Goal: Check status: Check status

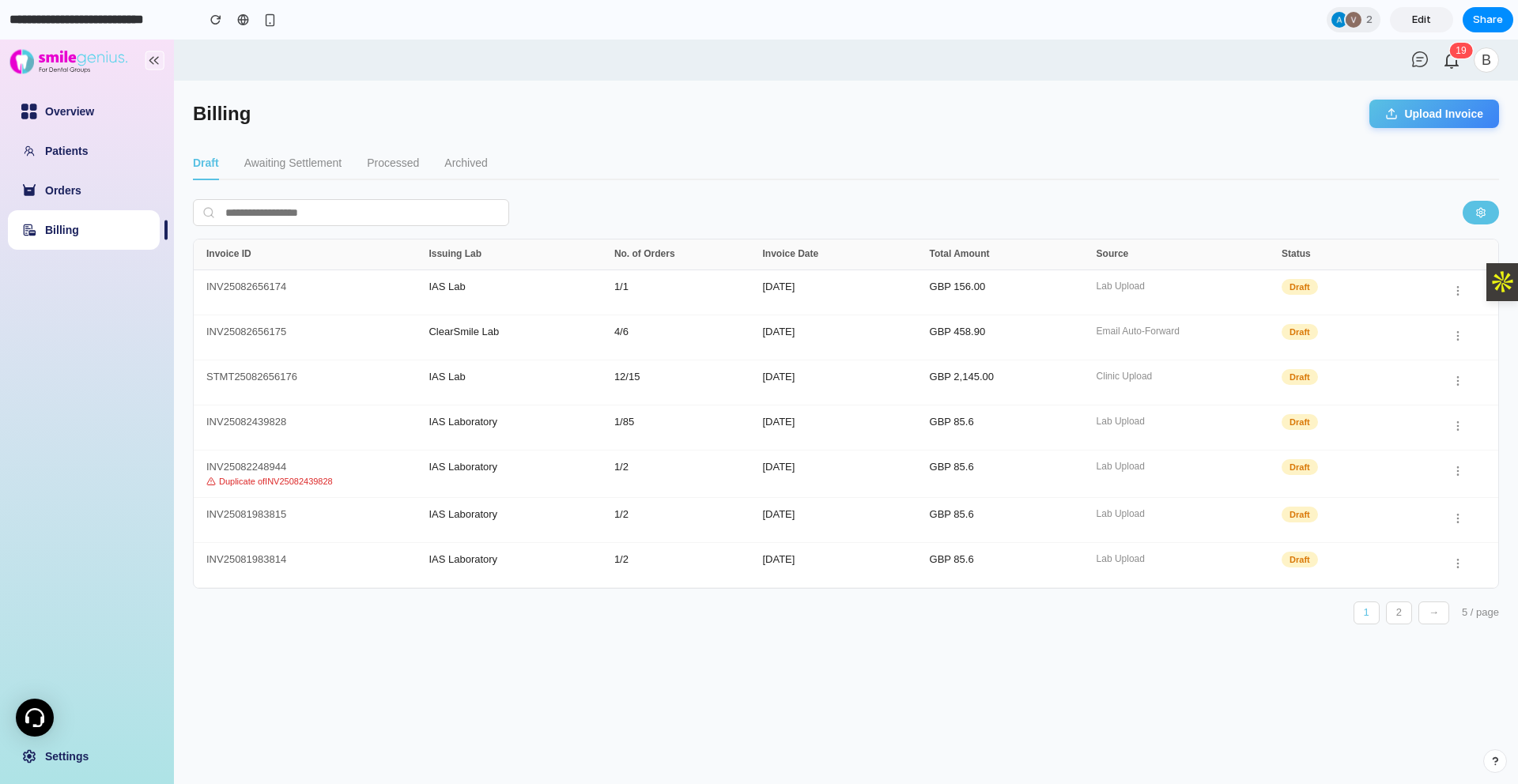
click at [1451, 117] on button "Upload Invoice" at bounding box center [1434, 114] width 130 height 29
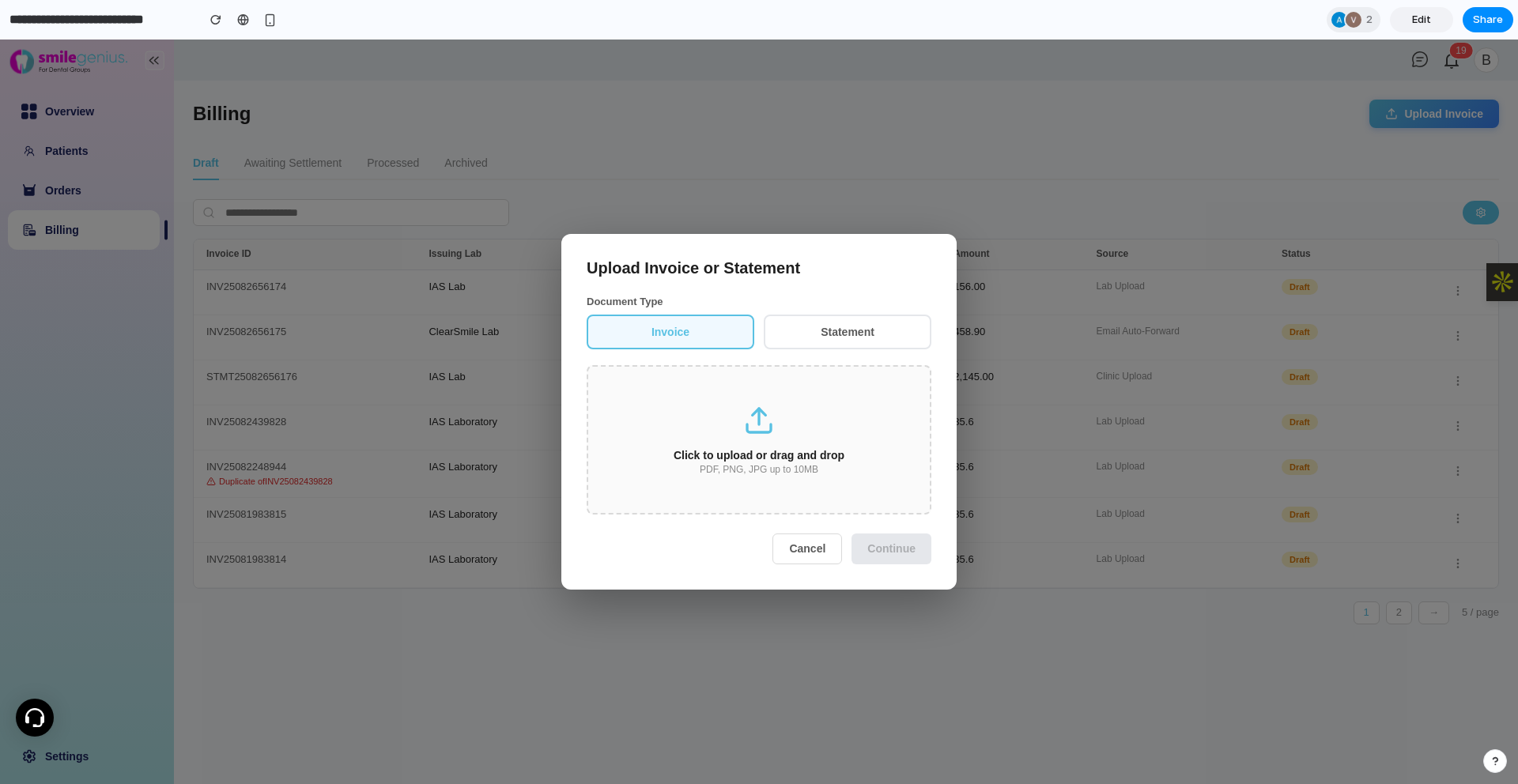
click at [700, 334] on button "Invoice" at bounding box center [671, 332] width 168 height 35
click at [832, 330] on button "Statement" at bounding box center [847, 332] width 168 height 35
click at [696, 321] on button "Invoice" at bounding box center [671, 332] width 168 height 35
click at [800, 544] on button "Cancel" at bounding box center [807, 548] width 69 height 30
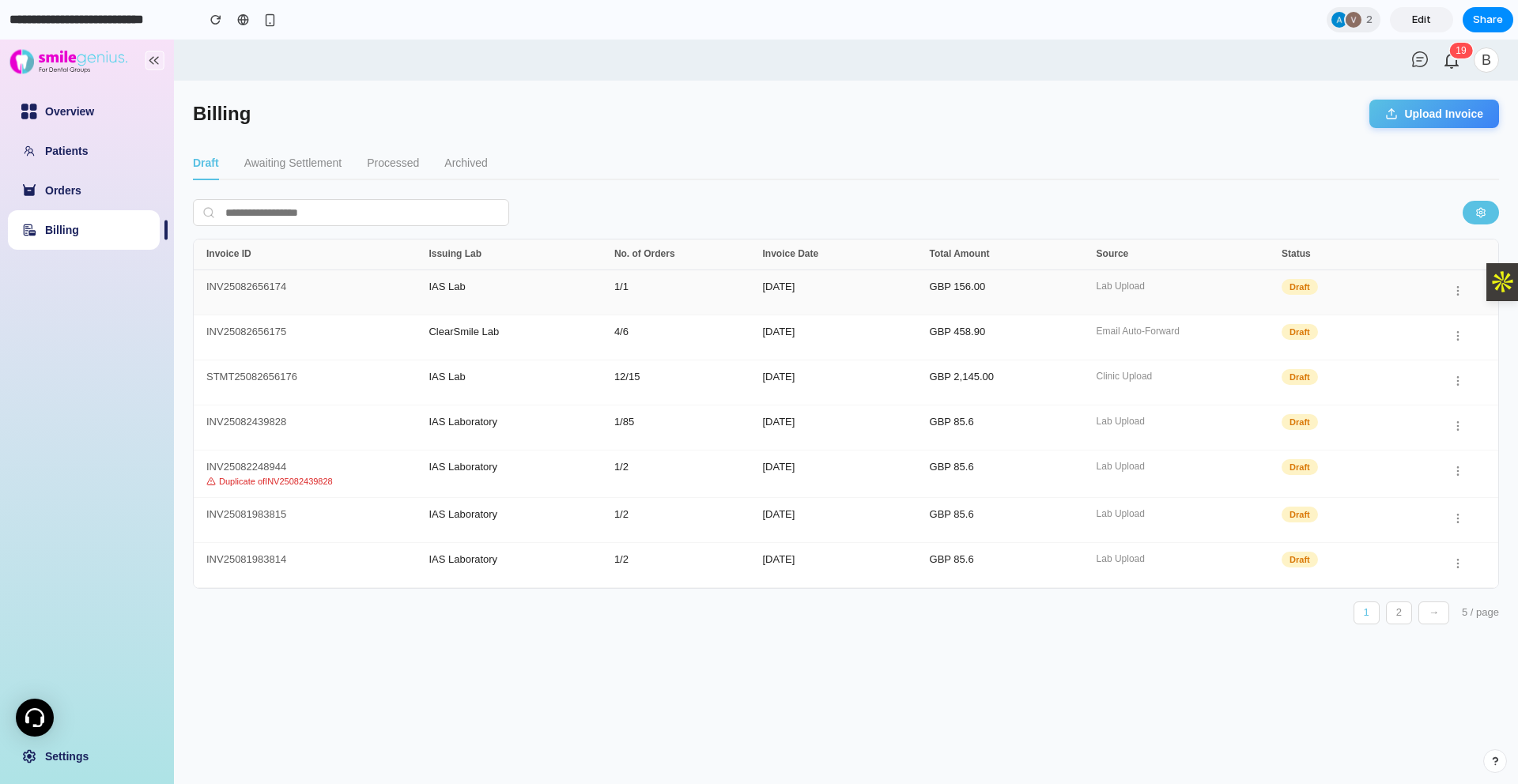
click at [241, 287] on div "INV25082656174" at bounding box center [317, 292] width 222 height 23
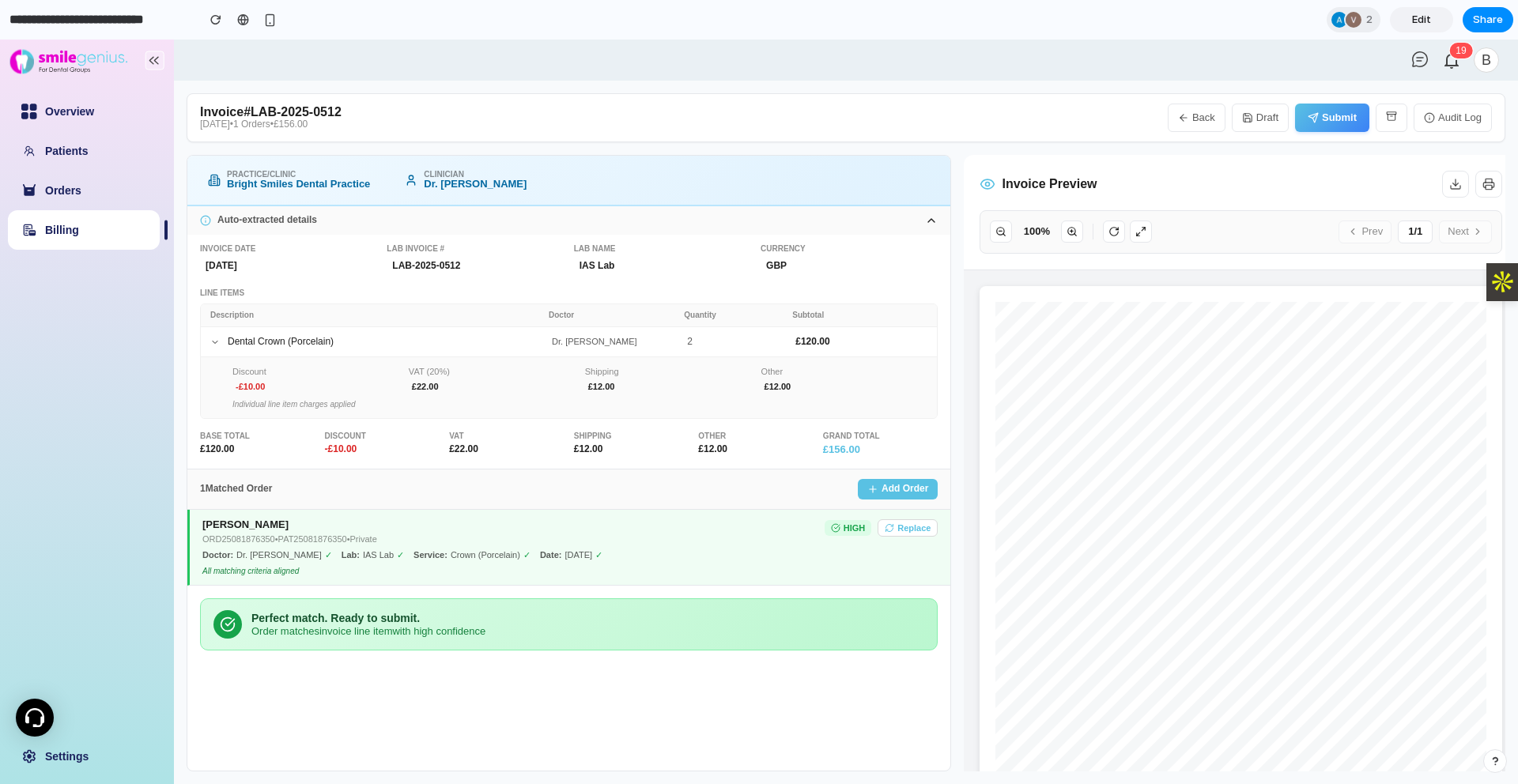
click at [67, 231] on link "Billing" at bounding box center [62, 230] width 34 height 13
click at [1203, 118] on button "Back" at bounding box center [1196, 118] width 58 height 29
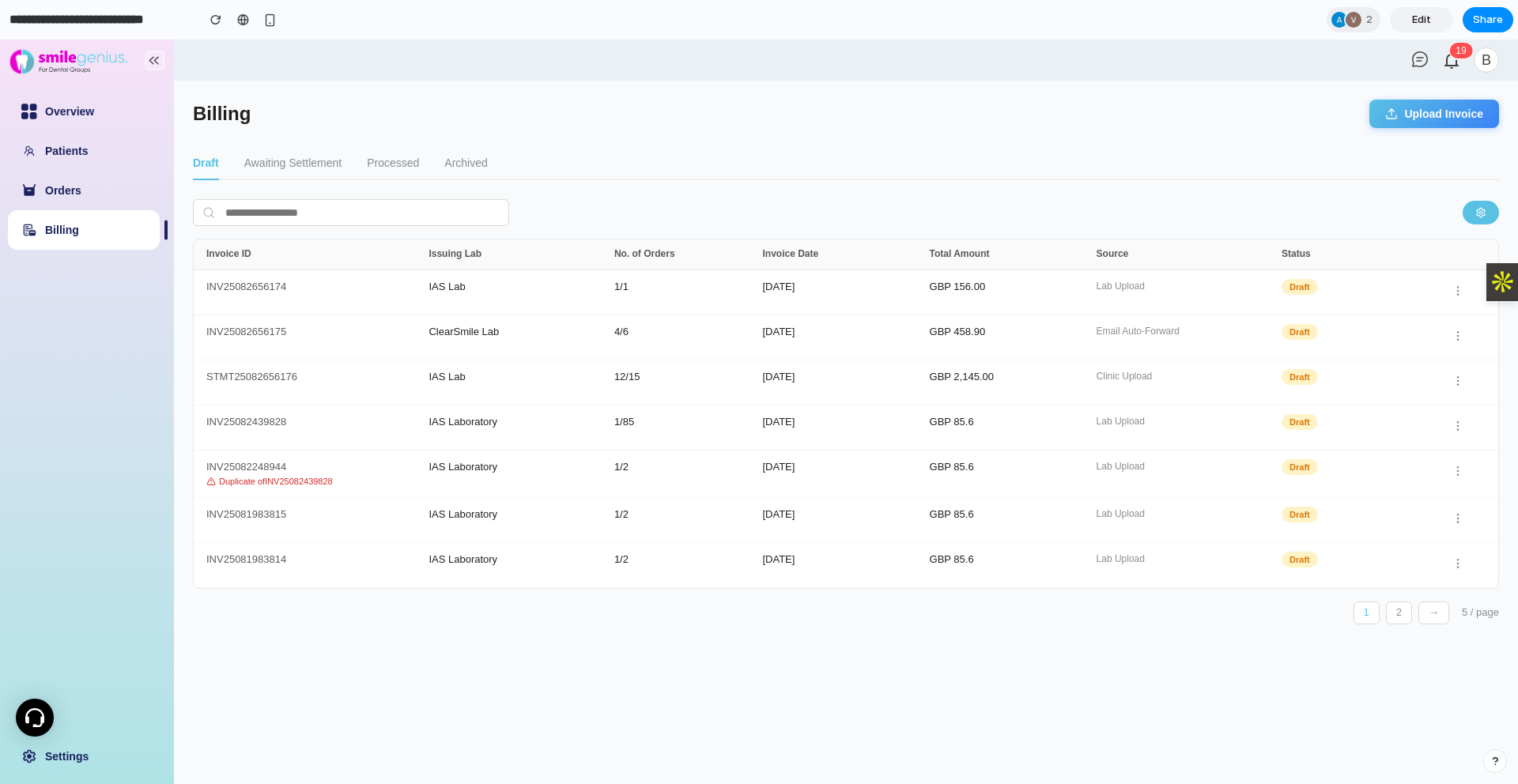
click at [282, 161] on button "Awaiting Settlement" at bounding box center [293, 163] width 97 height 33
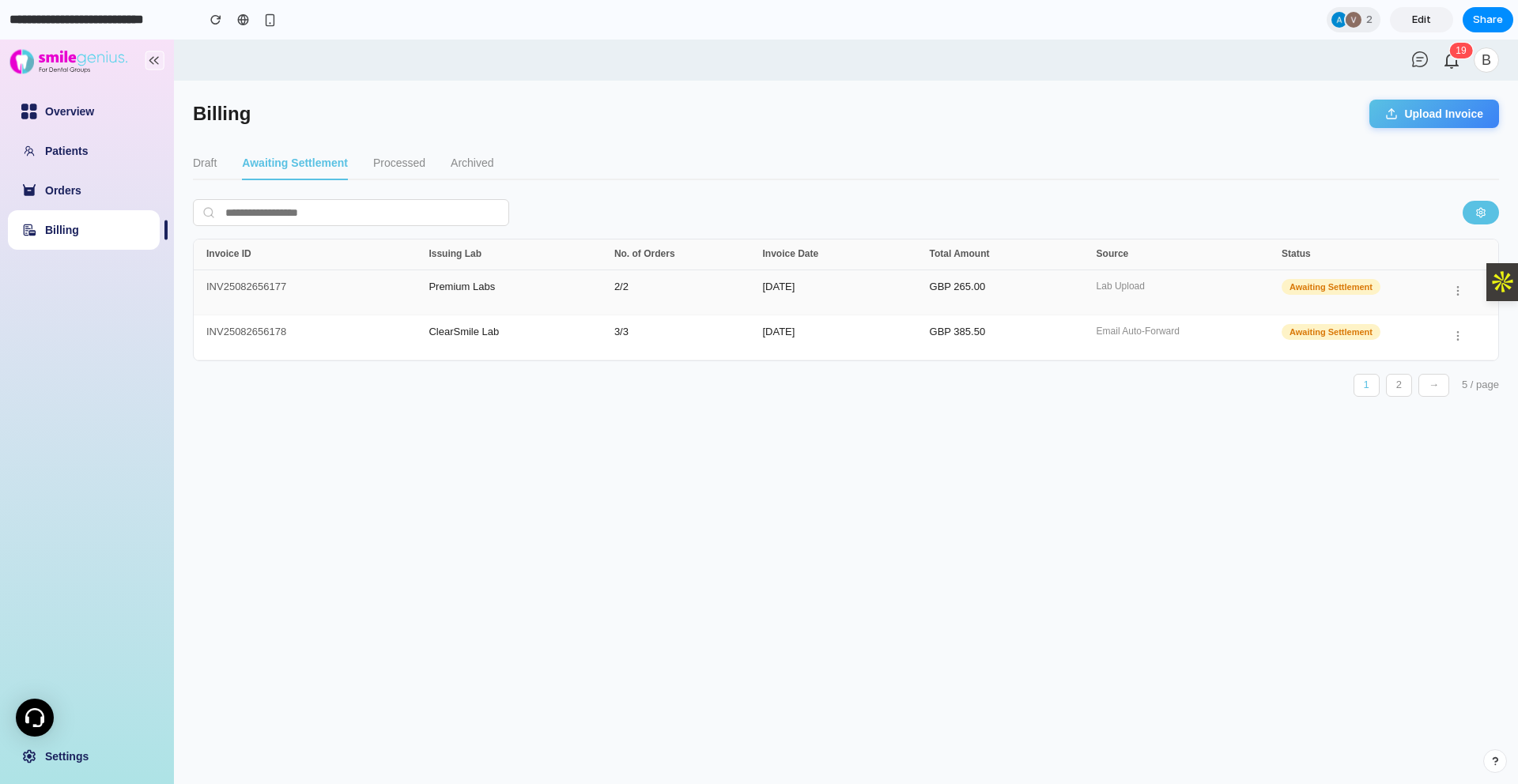
click at [240, 284] on div "INV25082656177" at bounding box center [317, 292] width 222 height 23
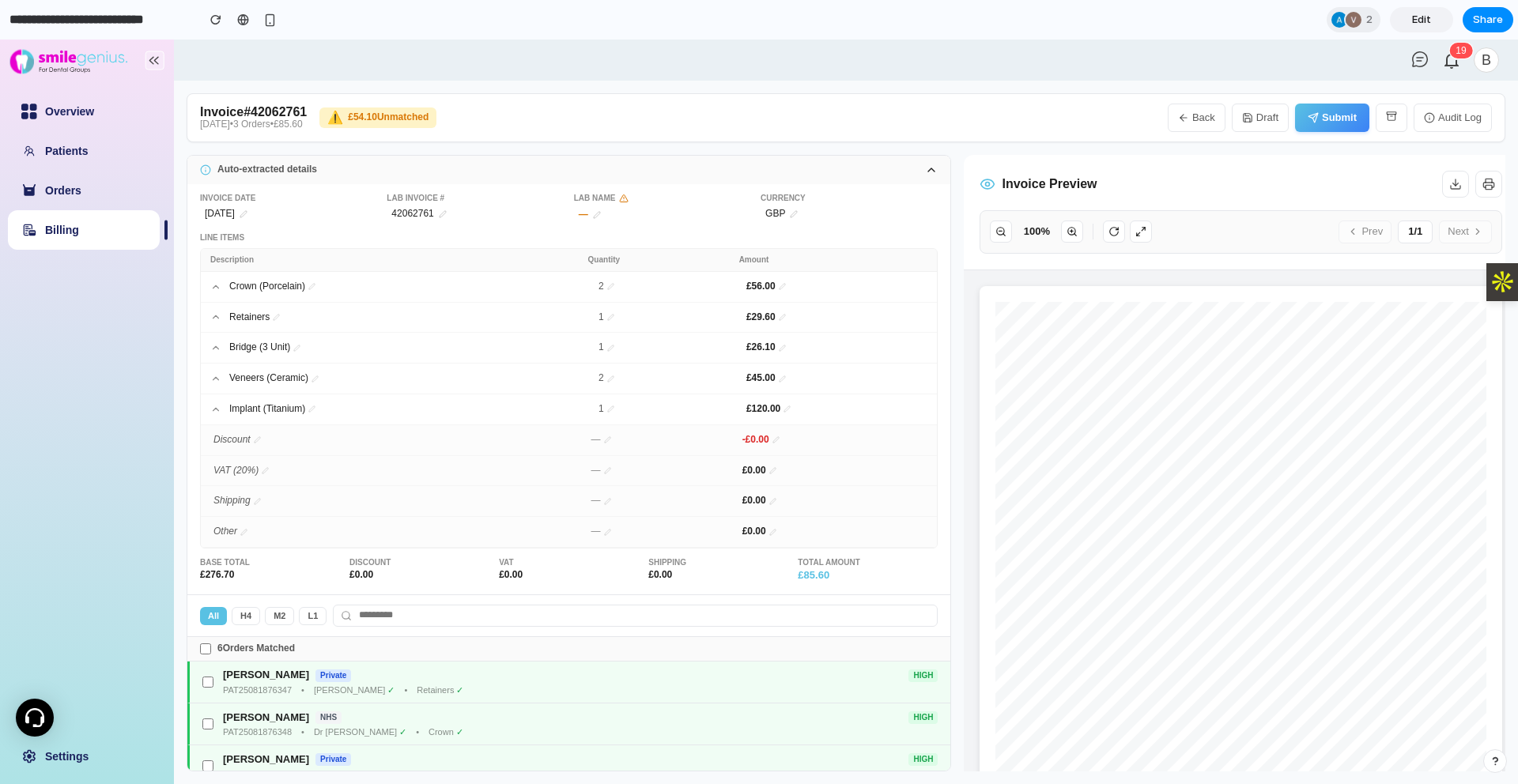
click at [62, 227] on link "Billing" at bounding box center [62, 230] width 34 height 13
click at [1194, 114] on button "Back" at bounding box center [1196, 118] width 58 height 29
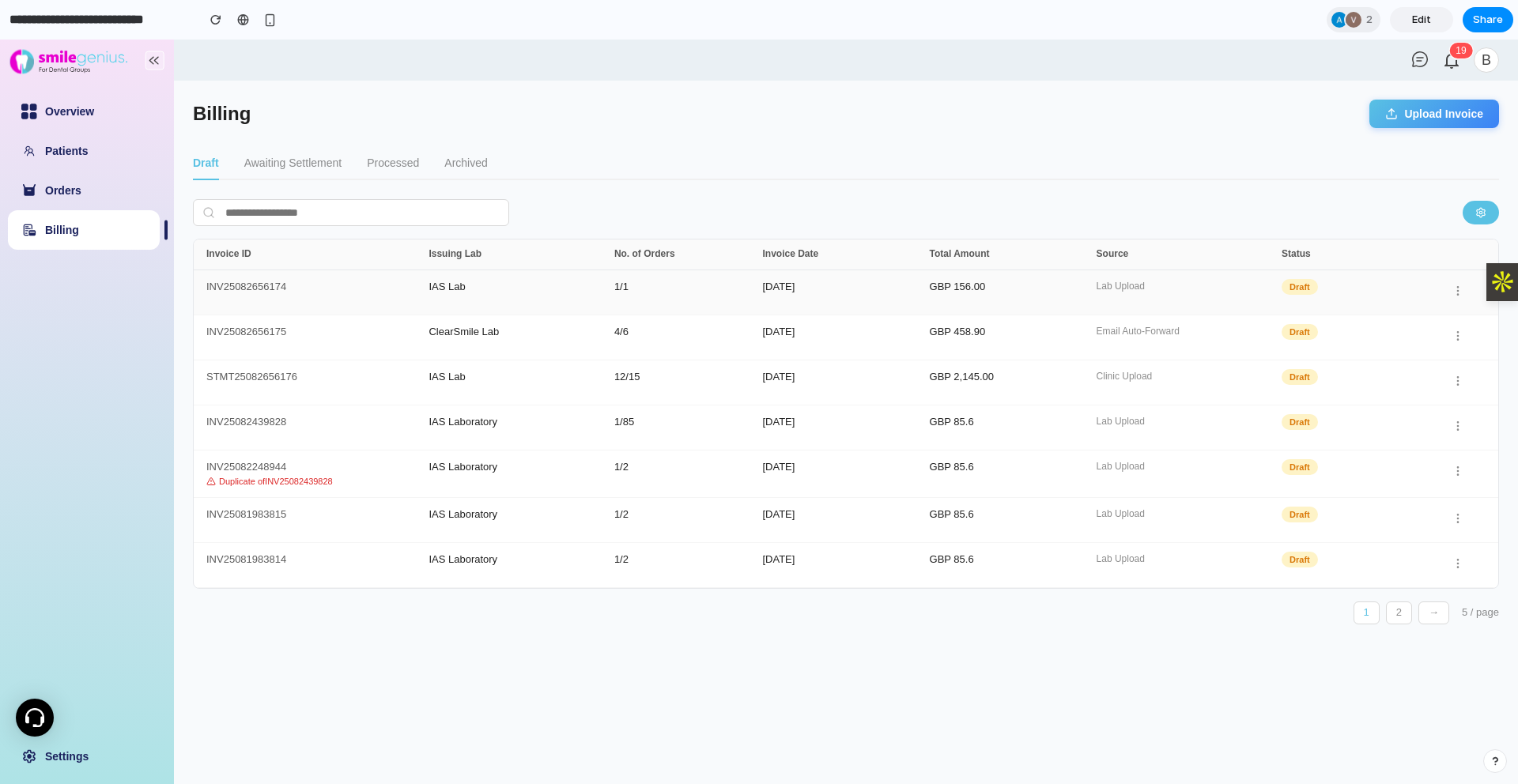
click at [949, 287] on div "GBP 156.00" at bounding box center [1012, 292] width 167 height 23
click at [248, 516] on div "INV25081983815" at bounding box center [317, 520] width 222 height 23
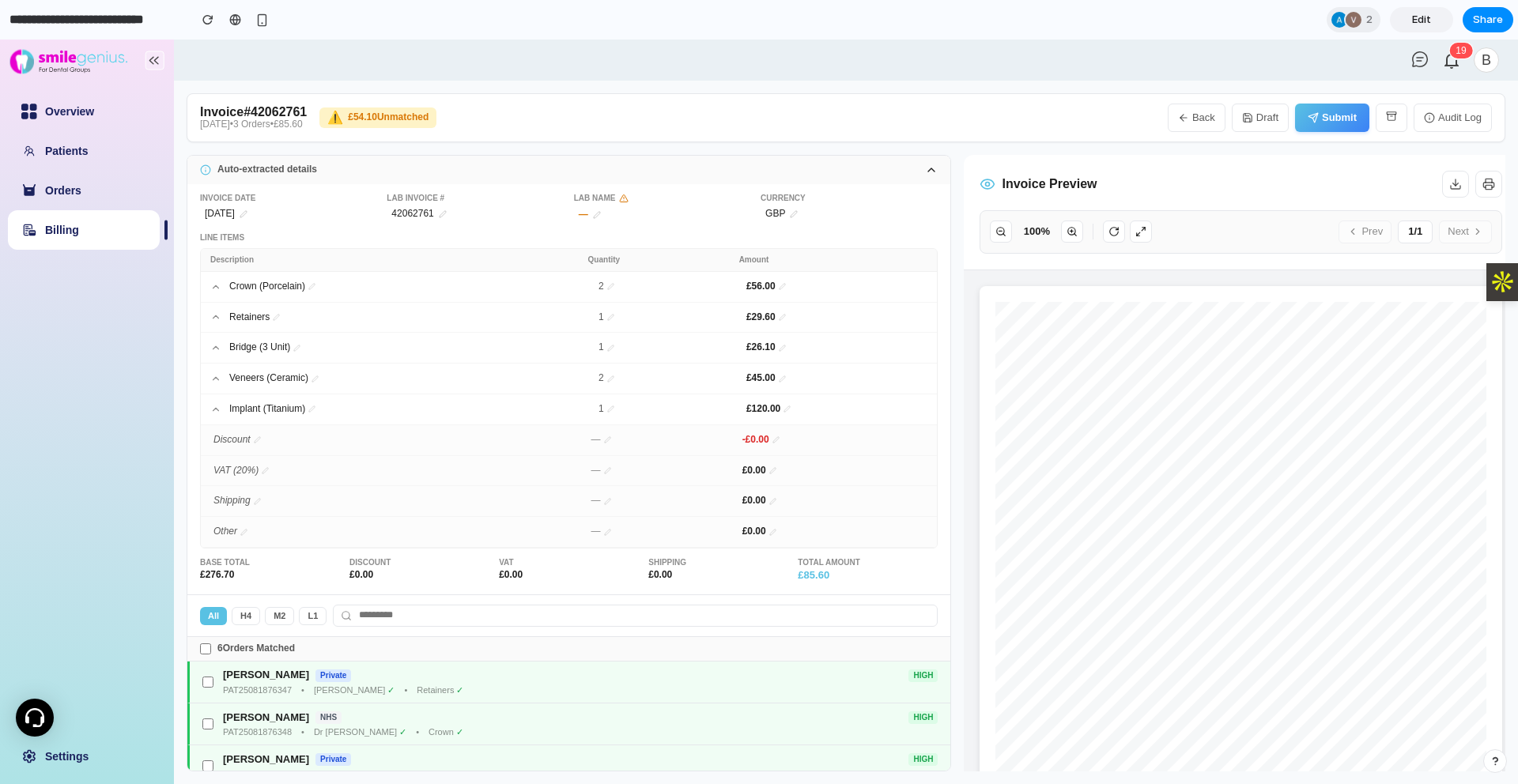
click at [1200, 119] on button "Back" at bounding box center [1196, 118] width 58 height 29
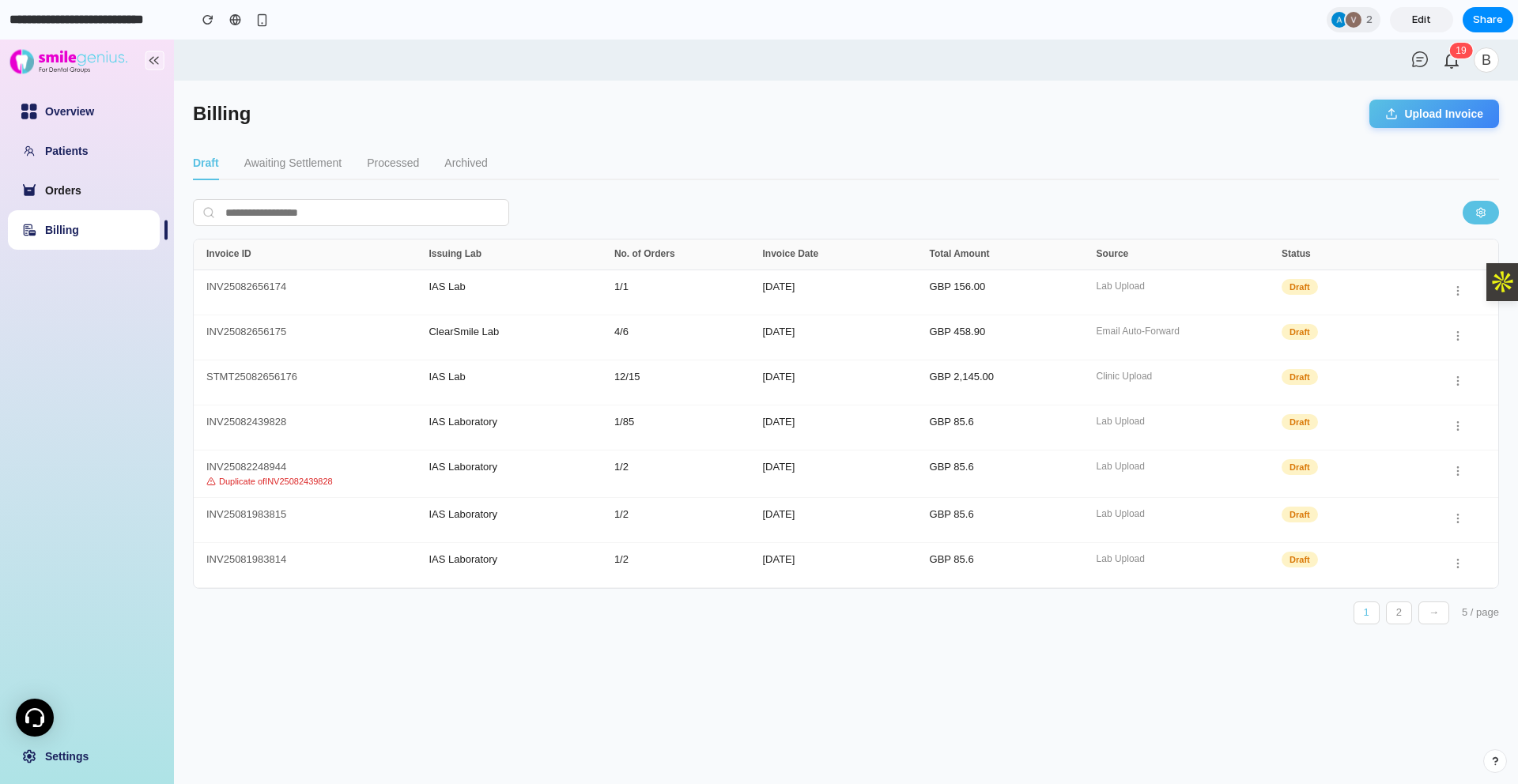
click at [67, 195] on link "Orders" at bounding box center [63, 190] width 36 height 13
click at [396, 157] on button "Processed" at bounding box center [393, 163] width 52 height 33
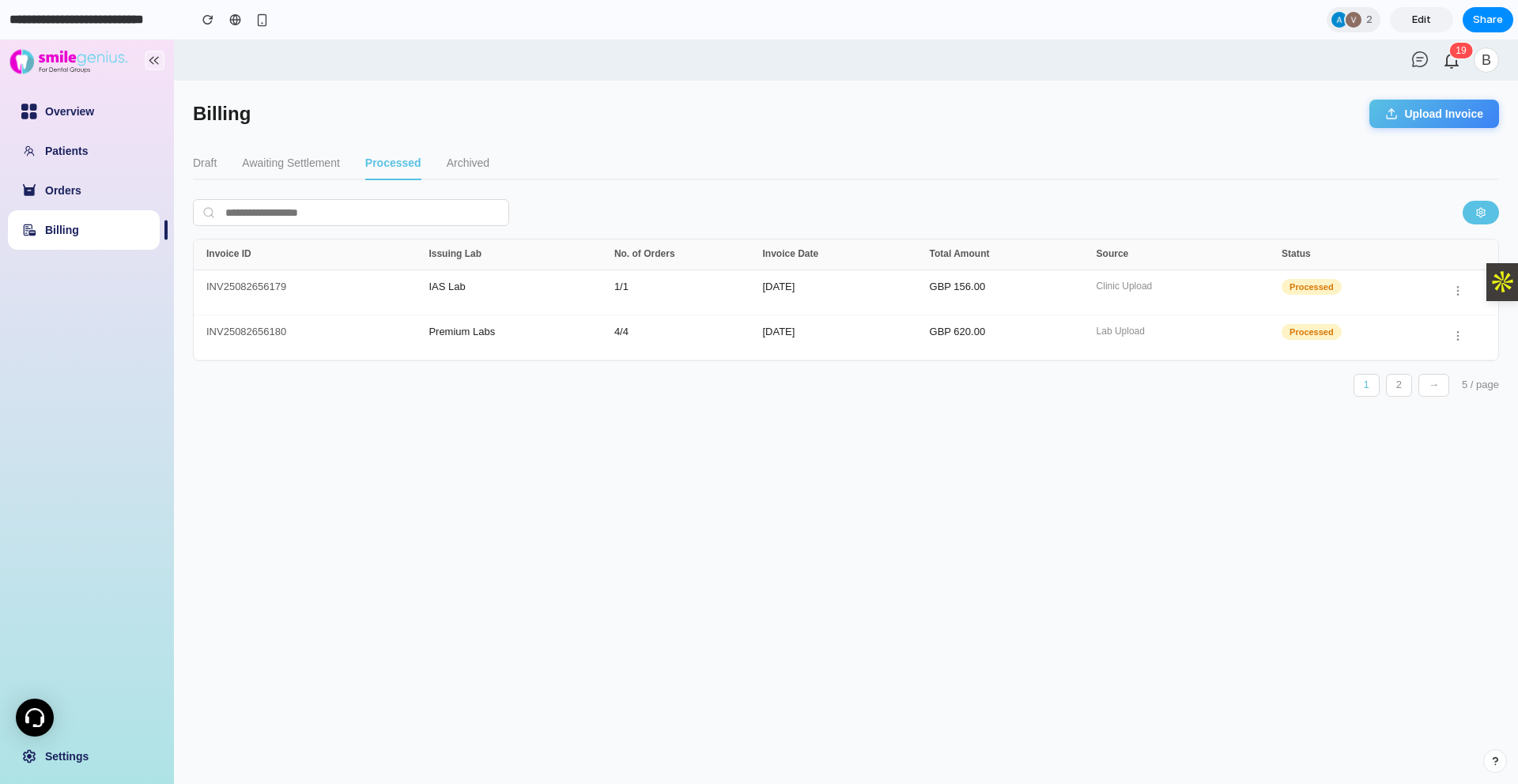
click at [480, 169] on button "Archived" at bounding box center [468, 163] width 42 height 33
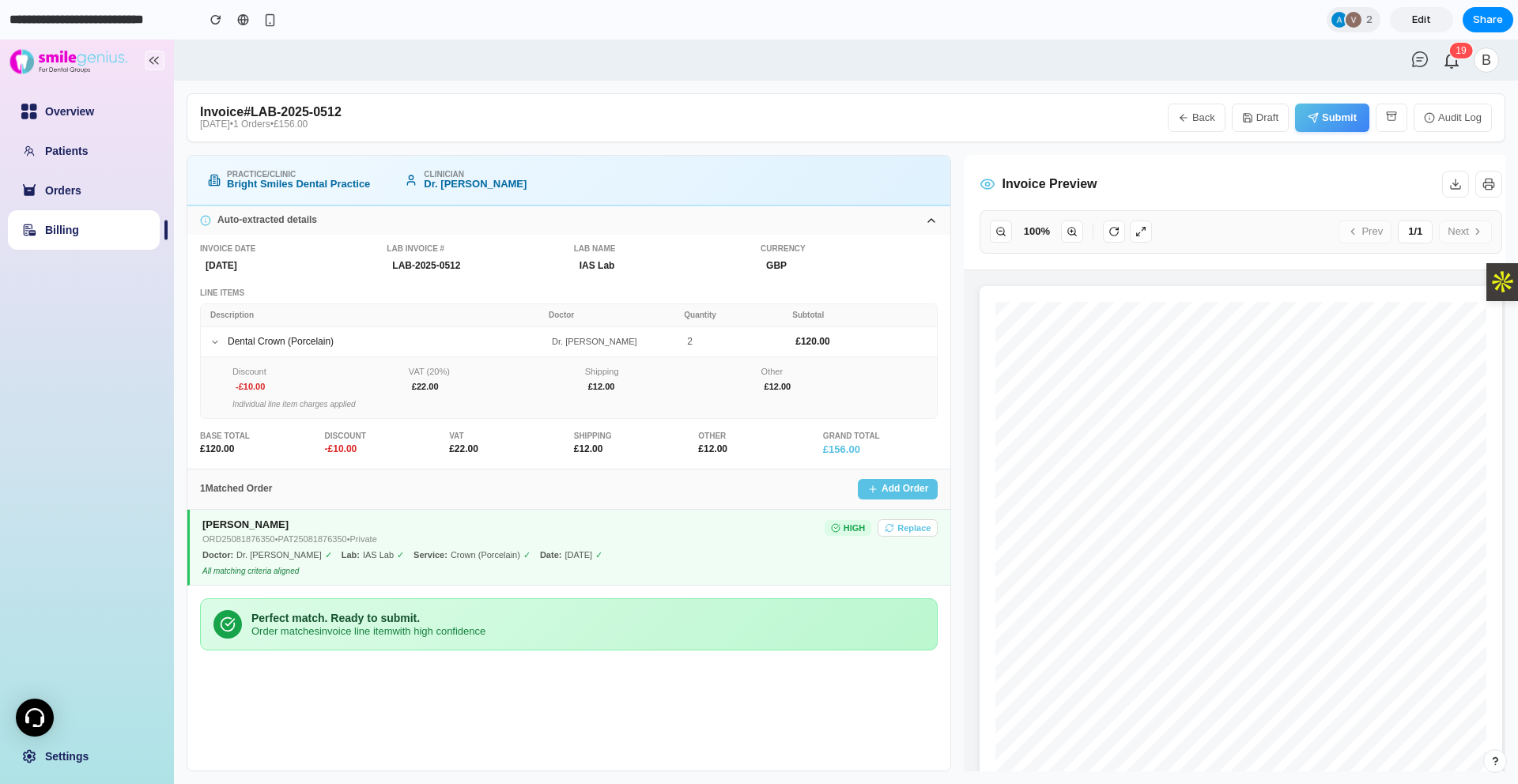
click at [1445, 121] on button "Audit Log" at bounding box center [1452, 118] width 78 height 29
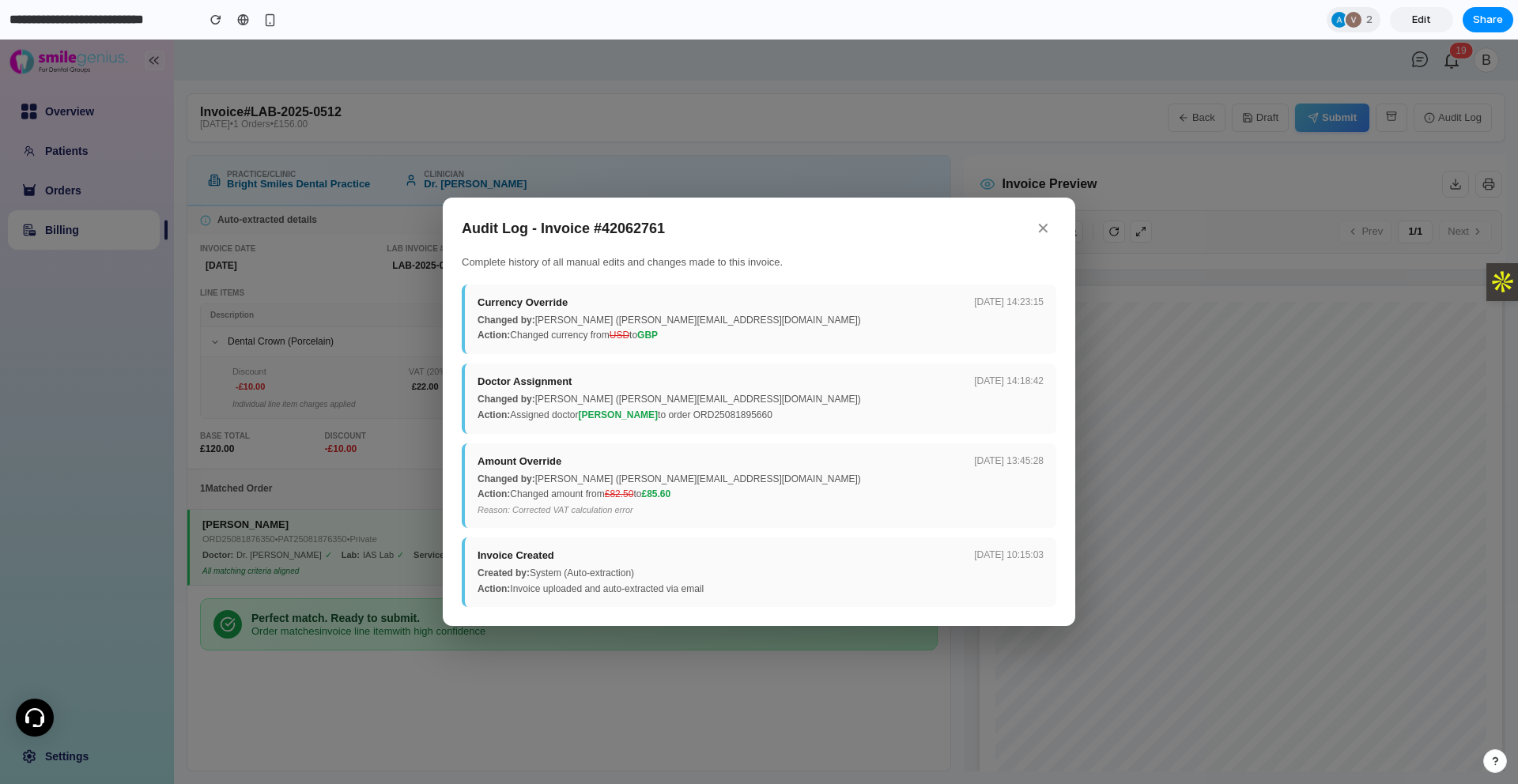
click at [1045, 227] on button "✕" at bounding box center [1043, 228] width 26 height 24
